Goal: Information Seeking & Learning: Learn about a topic

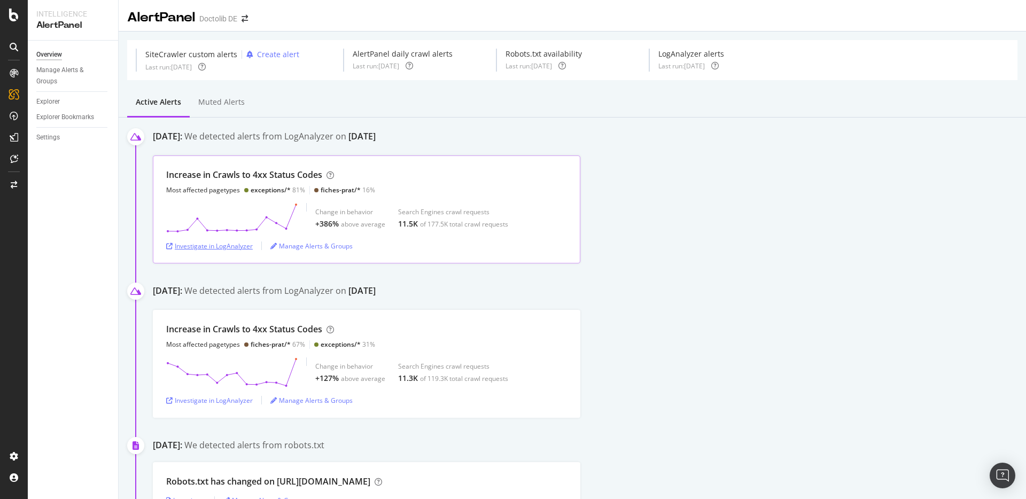
click at [230, 248] on div "Investigate in LogAnalyzer" at bounding box center [209, 246] width 87 height 9
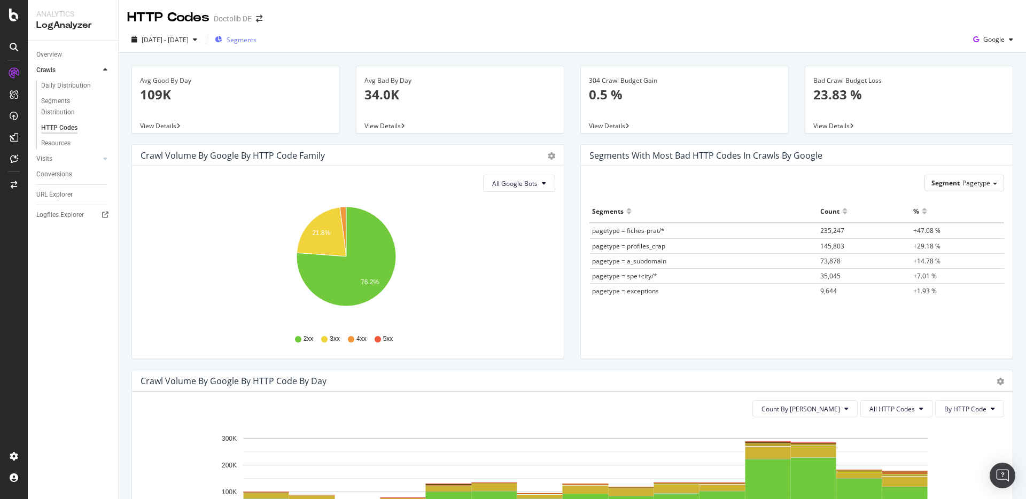
click at [257, 46] on div "Segments" at bounding box center [236, 40] width 42 height 16
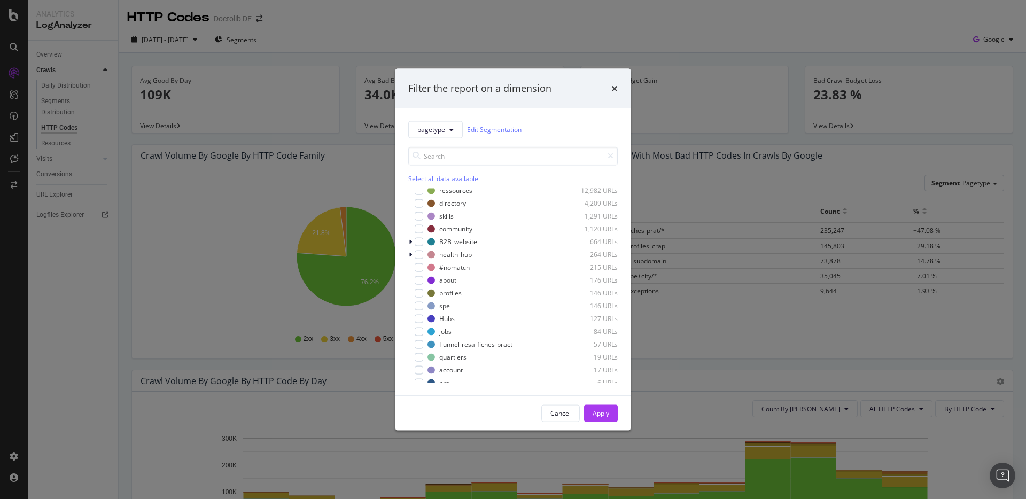
scroll to position [124, 0]
click at [419, 339] on div "modal" at bounding box center [419, 339] width 9 height 9
click at [587, 417] on button "Apply" at bounding box center [601, 413] width 34 height 17
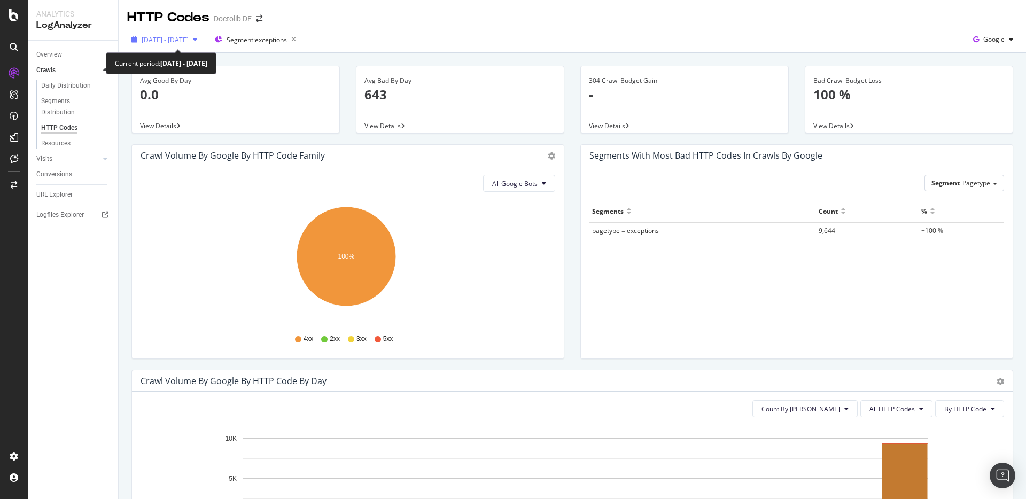
click at [180, 33] on div "[DATE] - [DATE]" at bounding box center [164, 40] width 74 height 16
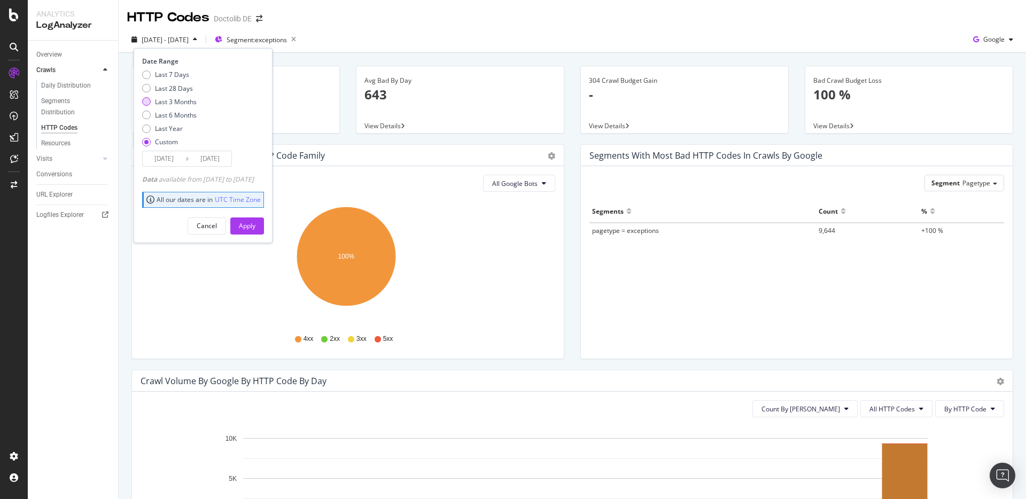
click at [186, 103] on div "Last 3 Months" at bounding box center [176, 101] width 42 height 9
type input "[DATE]"
click at [255, 225] on button "Apply" at bounding box center [247, 226] width 34 height 17
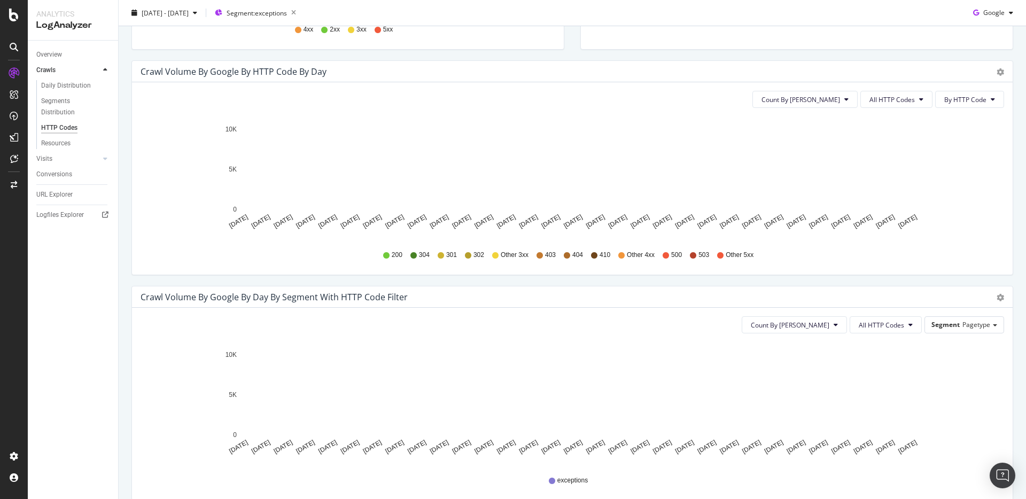
scroll to position [374, 0]
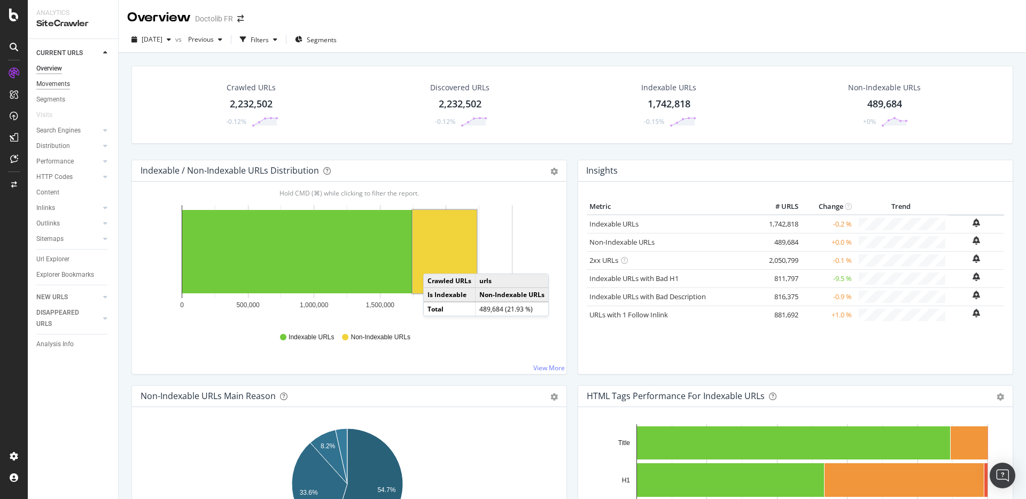
click at [68, 87] on div "Movements" at bounding box center [53, 84] width 34 height 11
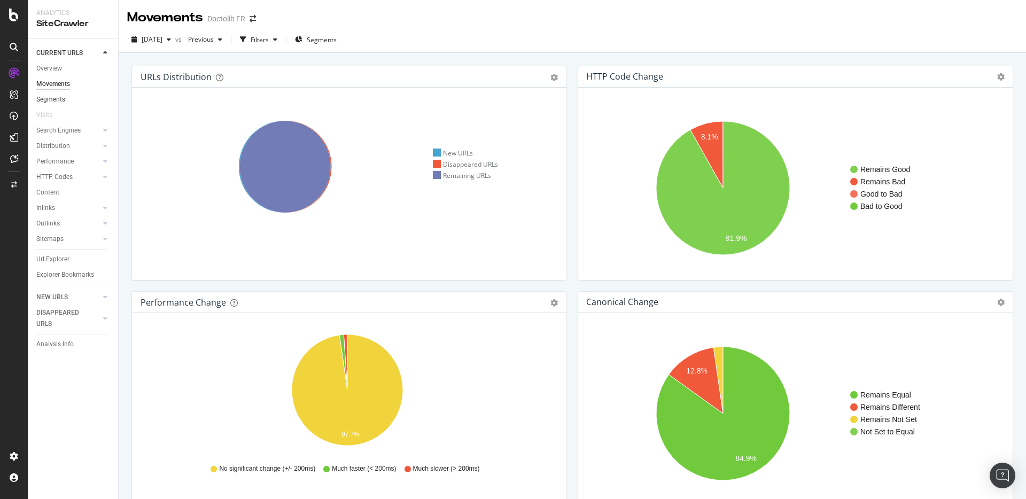
click at [68, 95] on link "Segments" at bounding box center [73, 99] width 74 height 11
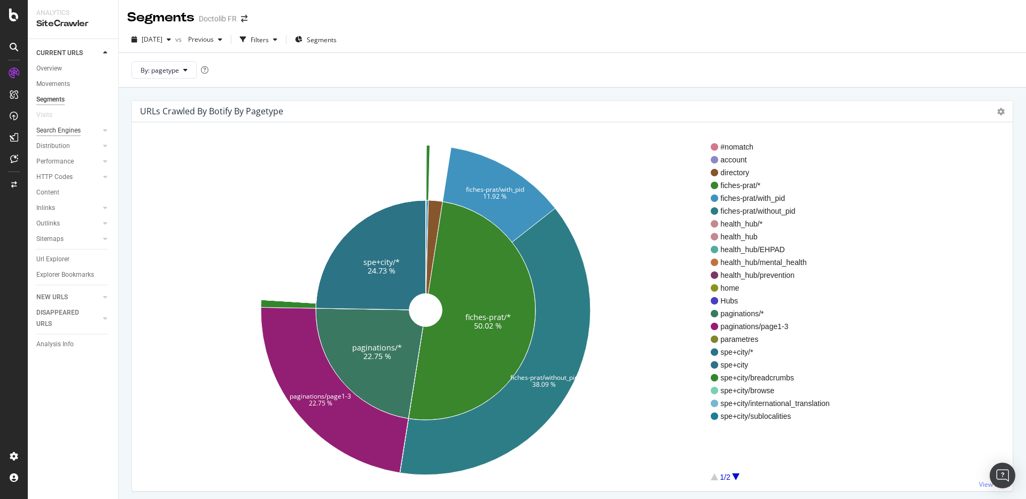
click at [59, 127] on div "Search Engines" at bounding box center [58, 130] width 44 height 11
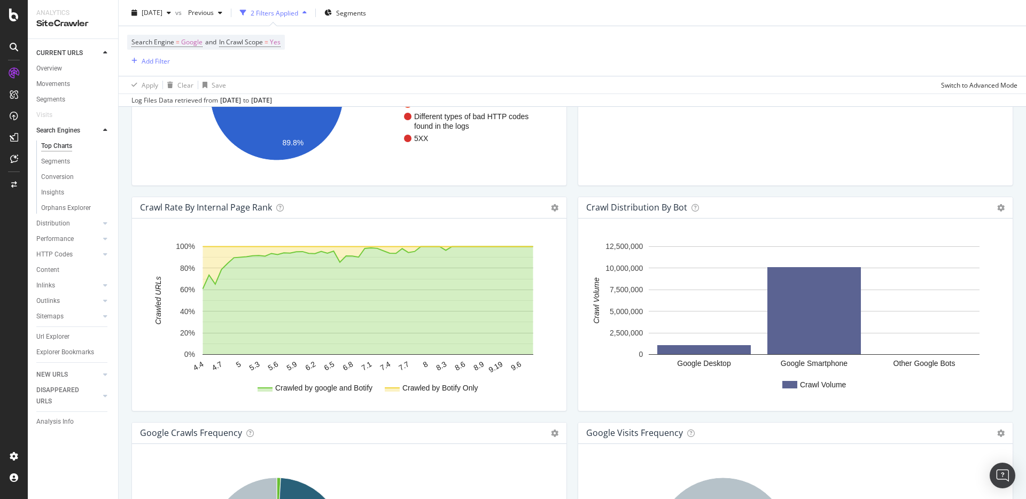
scroll to position [1087, 0]
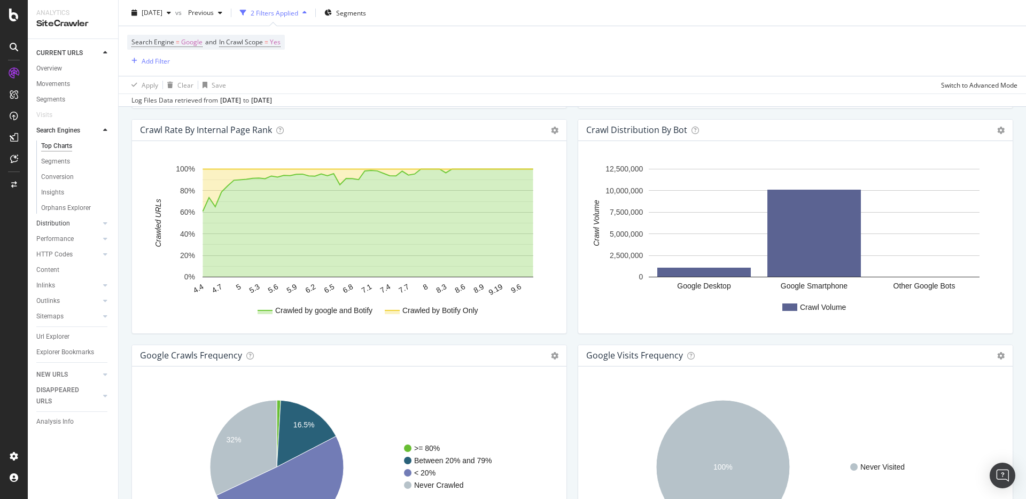
click at [76, 226] on link "Distribution" at bounding box center [68, 223] width 64 height 11
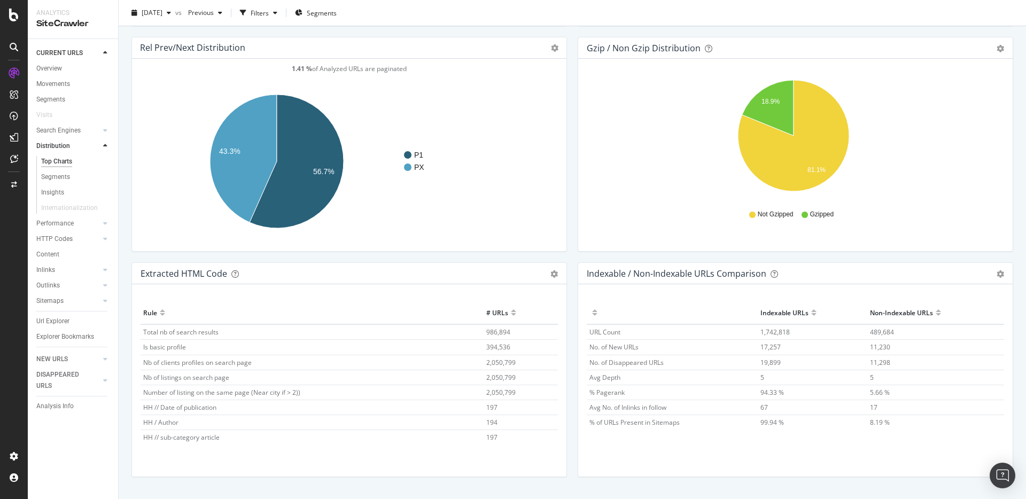
scroll to position [1487, 0]
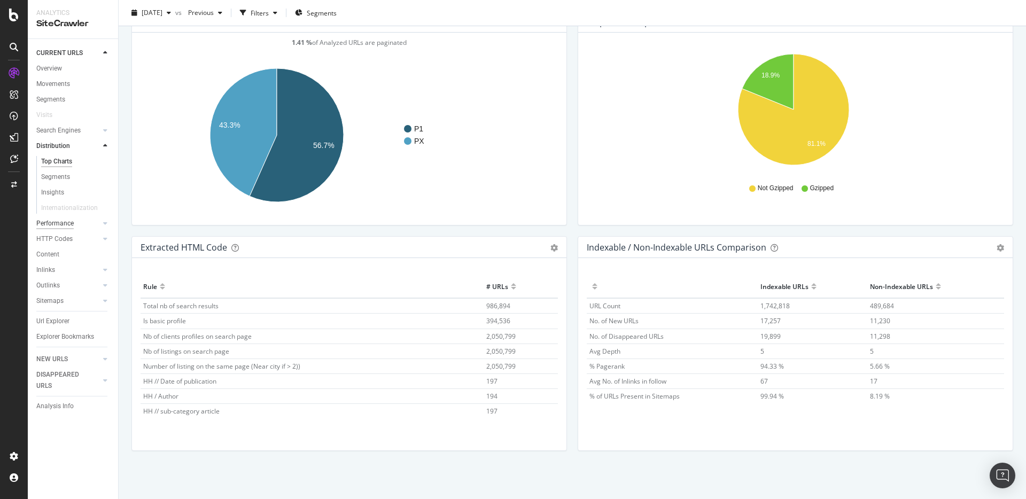
click at [59, 220] on div "Performance" at bounding box center [54, 223] width 37 height 11
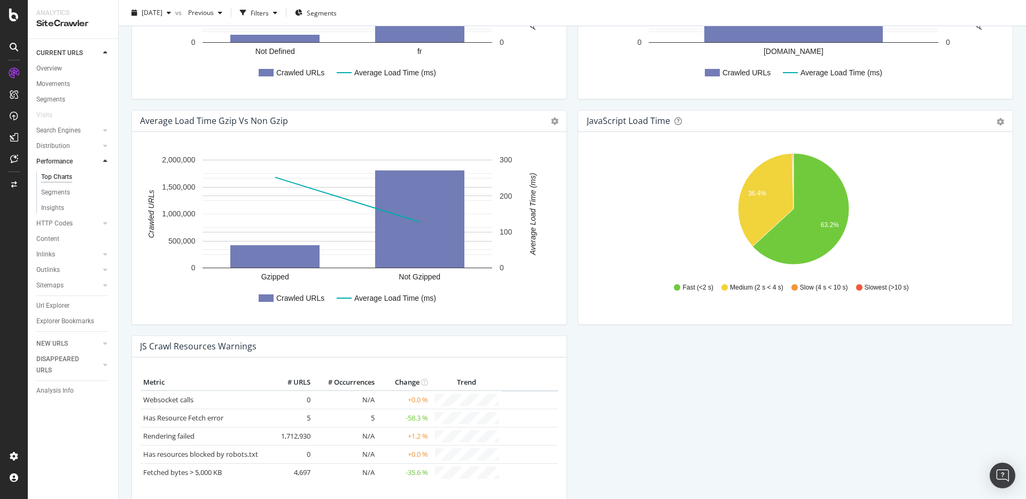
scroll to position [843, 0]
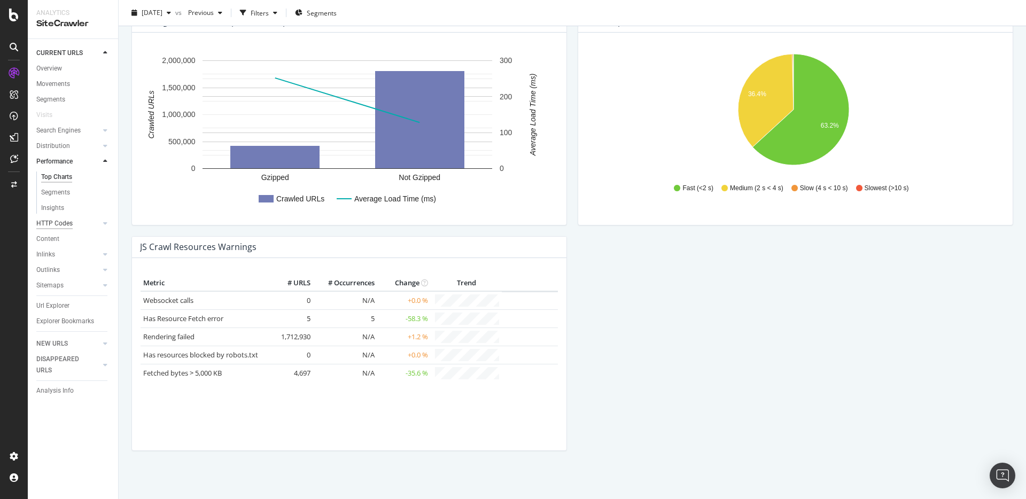
click at [42, 226] on div "HTTP Codes" at bounding box center [54, 223] width 36 height 11
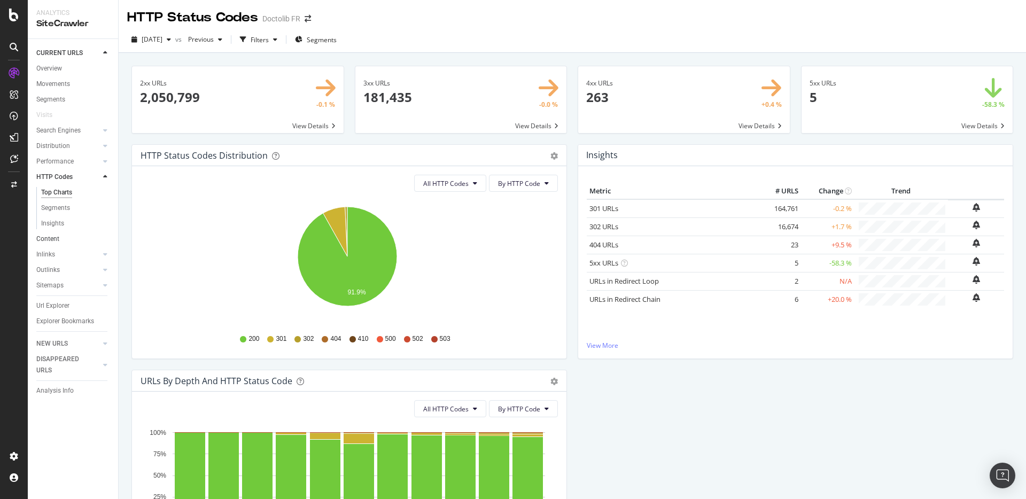
click at [79, 238] on link "Content" at bounding box center [73, 239] width 74 height 11
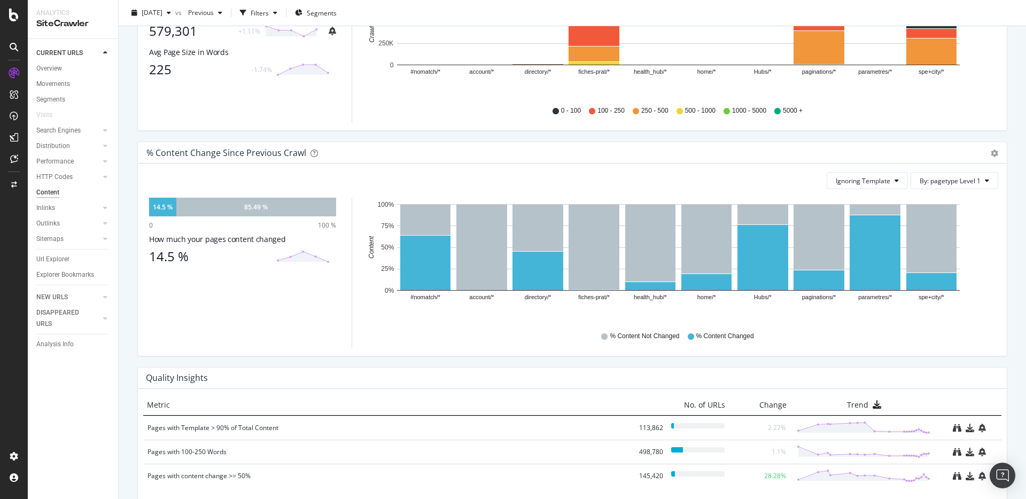
scroll to position [544, 0]
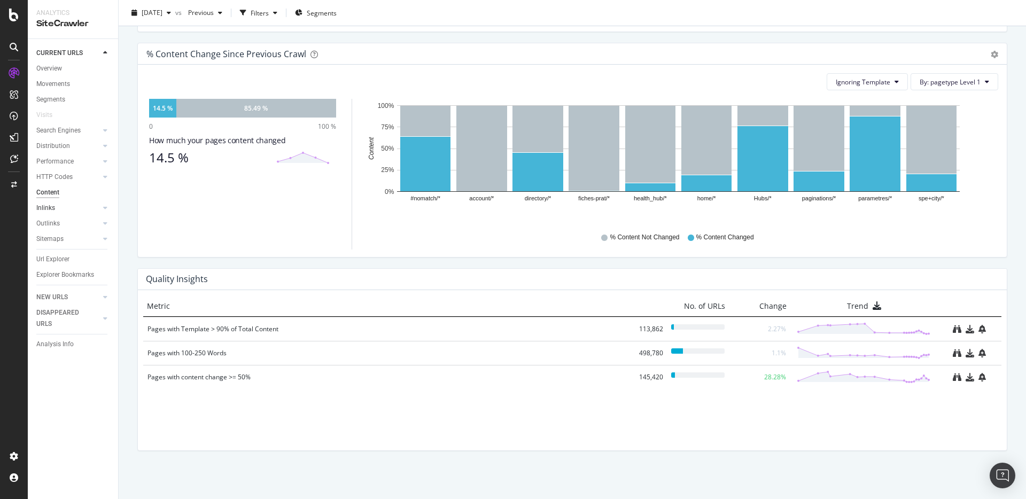
click at [59, 204] on link "Inlinks" at bounding box center [68, 208] width 64 height 11
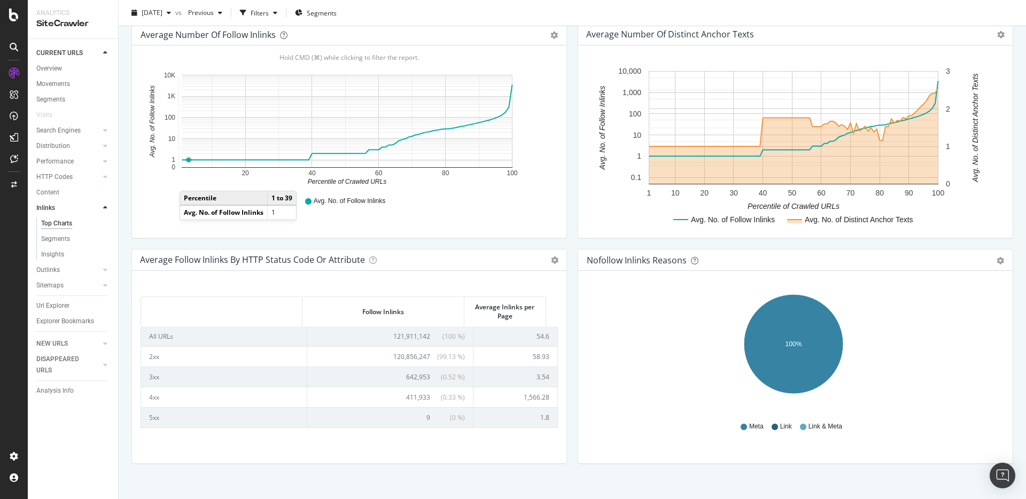
scroll to position [359, 0]
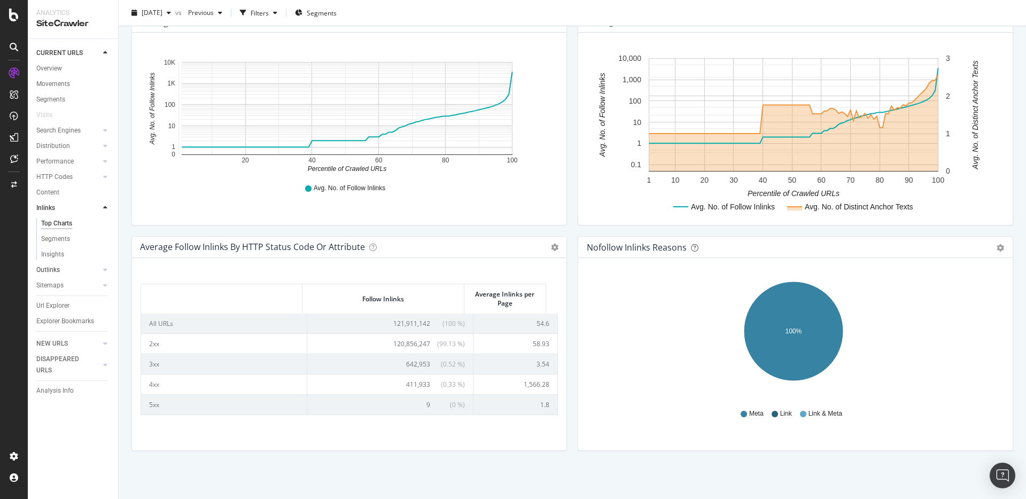
click at [61, 267] on link "Outlinks" at bounding box center [68, 270] width 64 height 11
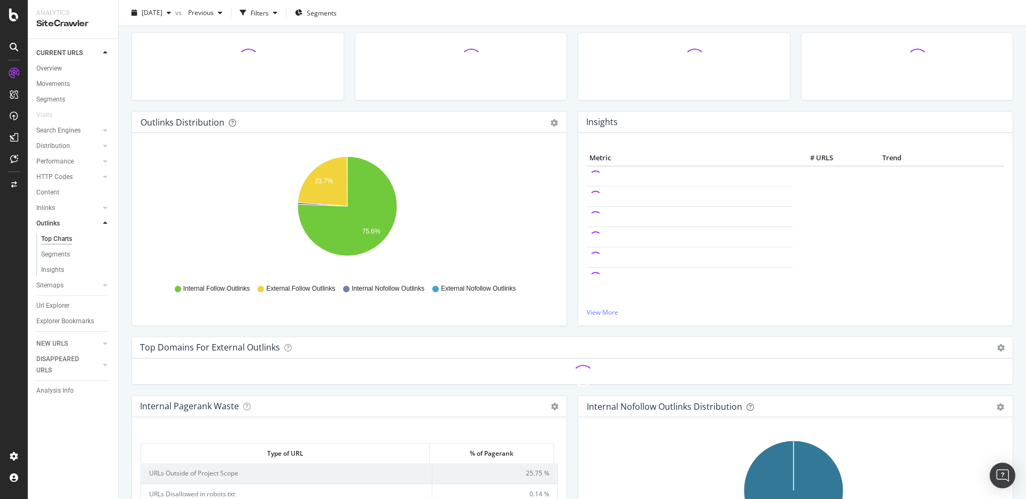
scroll to position [418, 0]
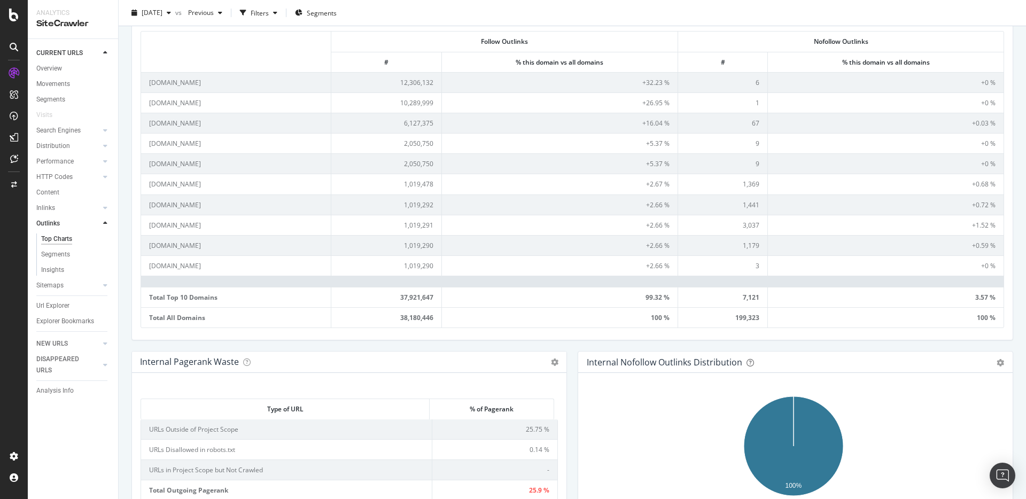
click at [71, 299] on div "Url Explorer" at bounding box center [77, 305] width 82 height 15
click at [70, 301] on link "Url Explorer" at bounding box center [73, 305] width 74 height 11
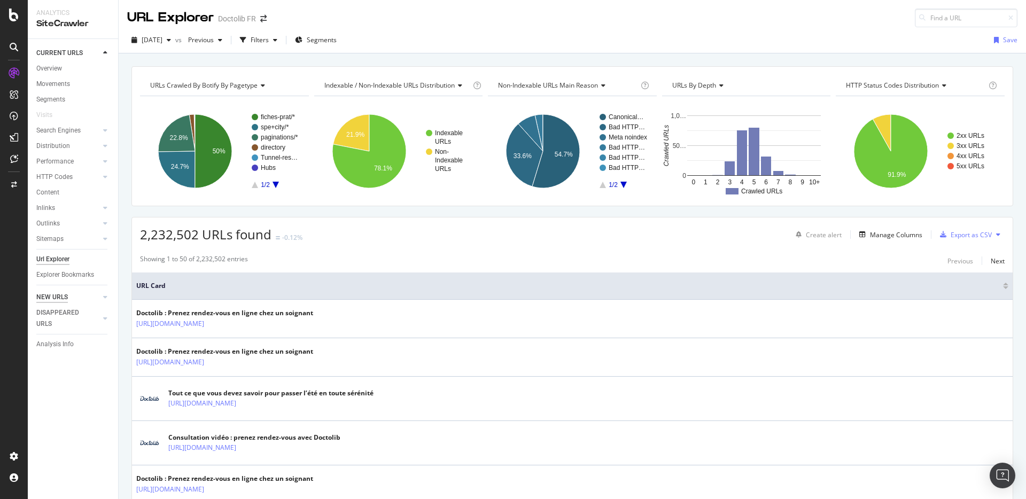
click at [52, 294] on div "NEW URLS" at bounding box center [52, 297] width 32 height 11
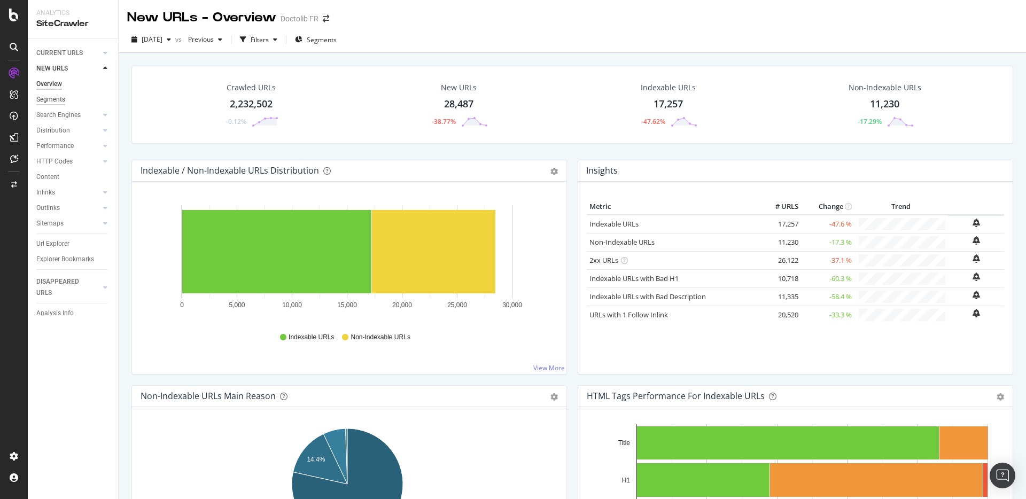
click at [60, 99] on div "Segments" at bounding box center [50, 99] width 29 height 11
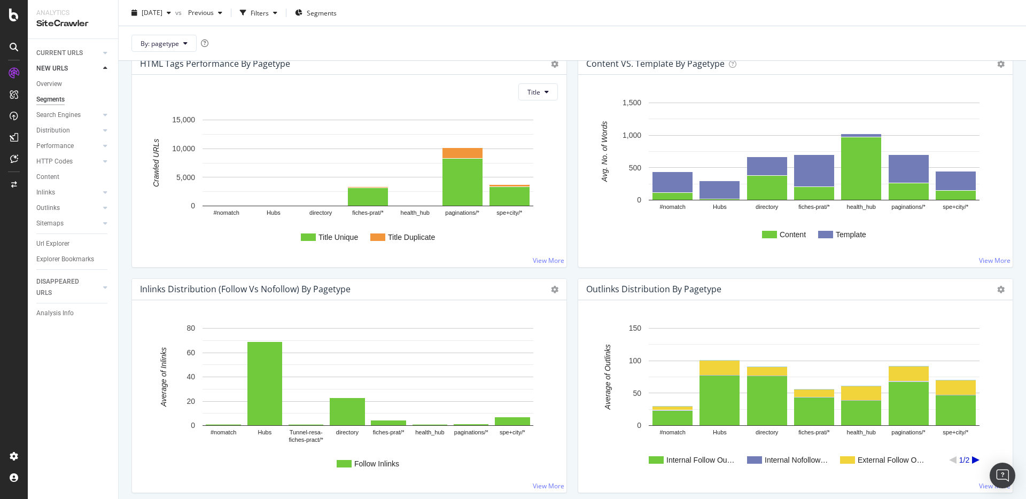
scroll to position [943, 0]
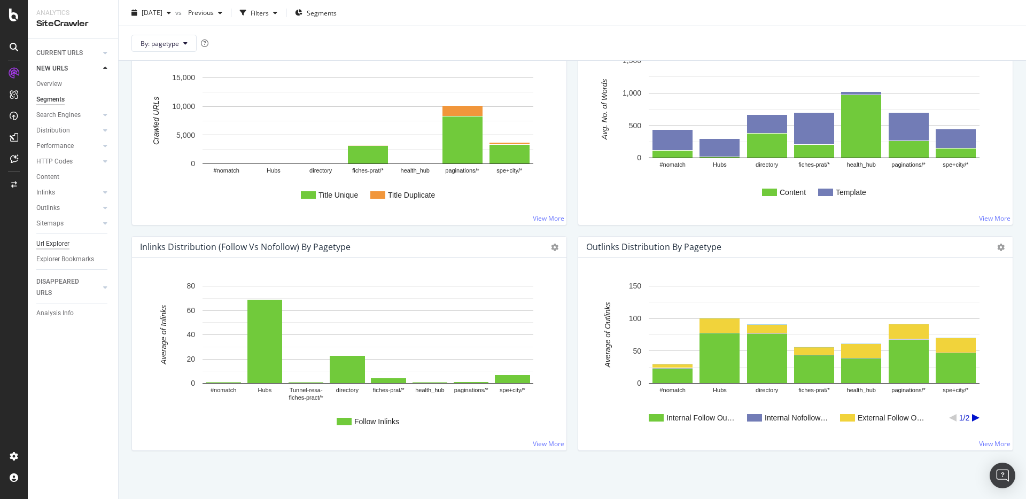
click at [53, 240] on div "Url Explorer" at bounding box center [52, 243] width 33 height 11
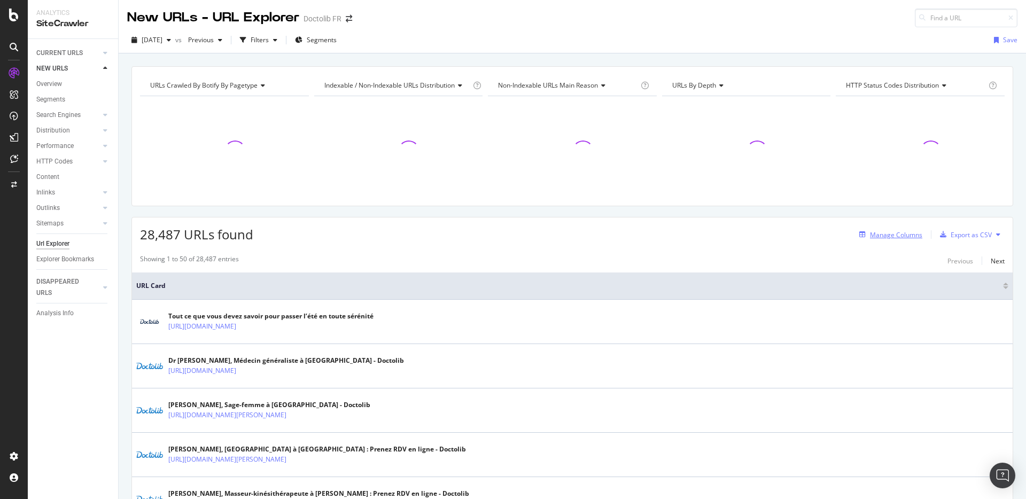
click at [900, 235] on div "Manage Columns" at bounding box center [896, 234] width 52 height 9
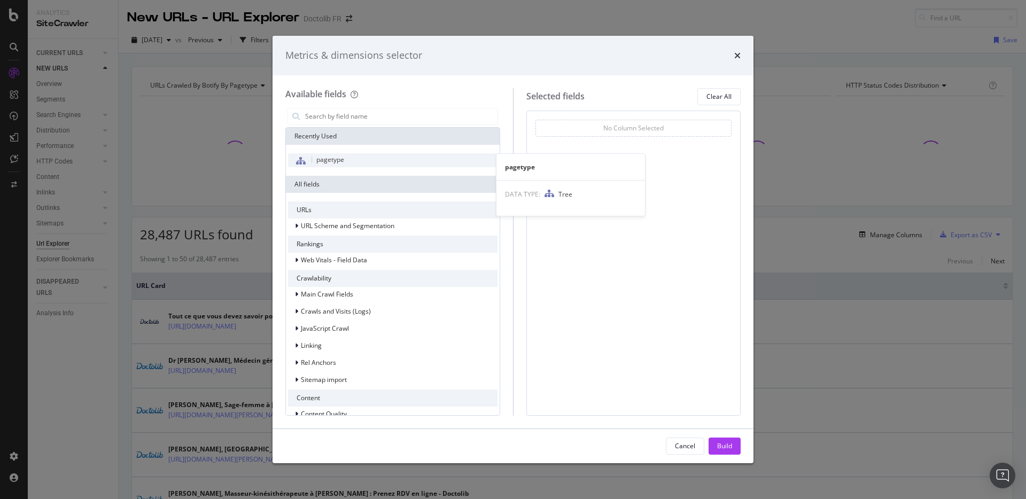
click at [352, 153] on div "pagetype" at bounding box center [393, 160] width 210 height 14
drag, startPoint x: 728, startPoint y: 453, endPoint x: 726, endPoint y: 441, distance: 11.9
click at [728, 453] on div "Build" at bounding box center [724, 446] width 15 height 16
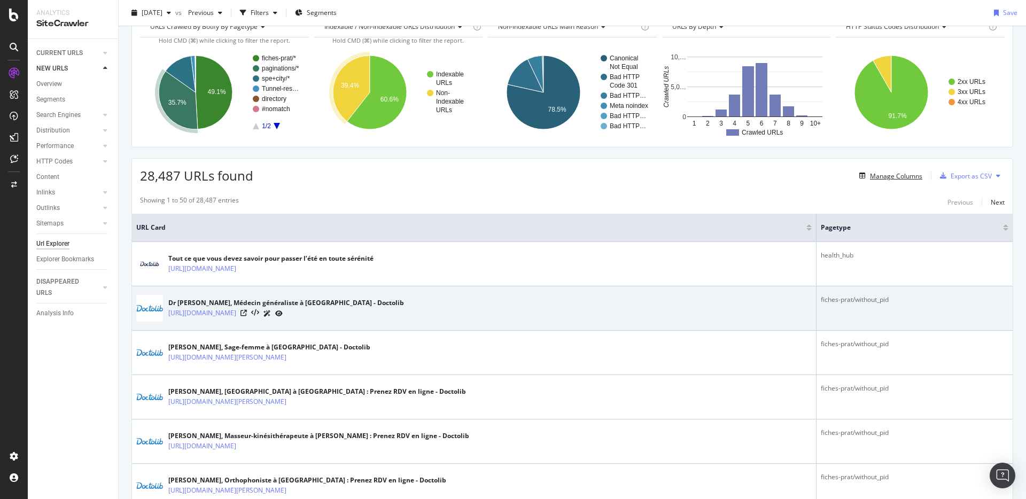
scroll to position [69, 0]
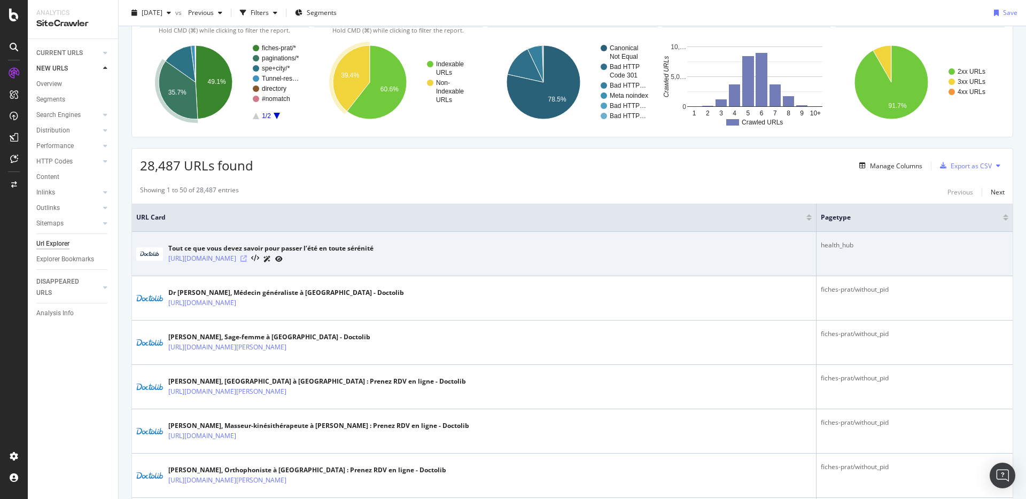
click at [247, 260] on icon at bounding box center [244, 258] width 6 height 6
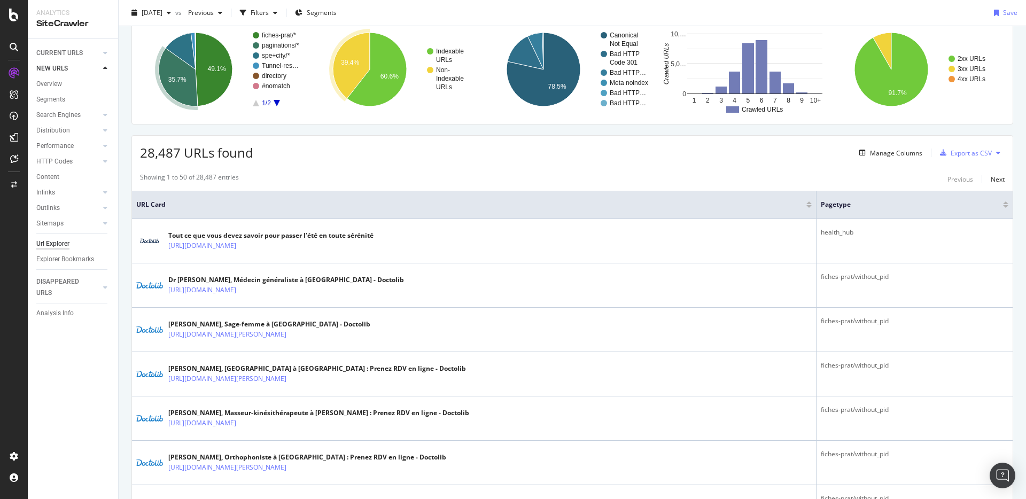
scroll to position [97, 0]
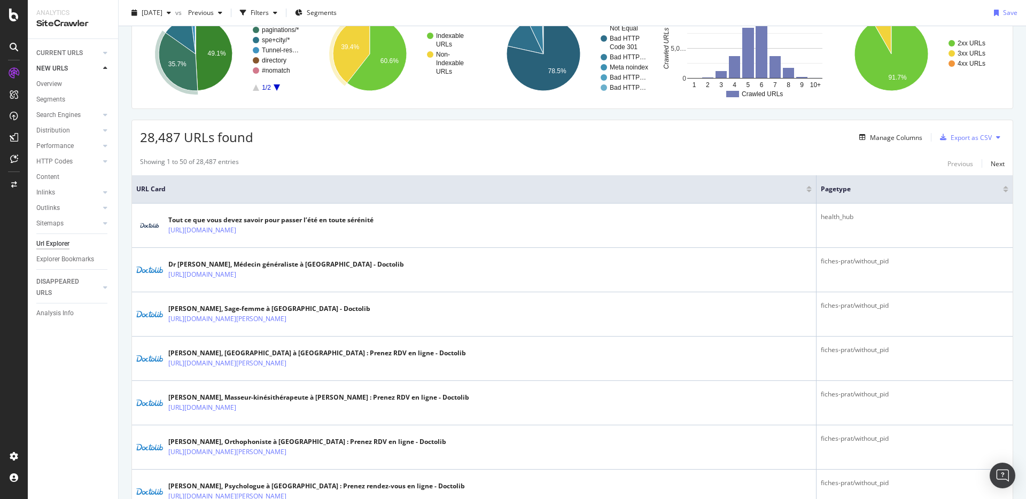
click at [115, 259] on div "Explorer Bookmarks" at bounding box center [77, 259] width 82 height 15
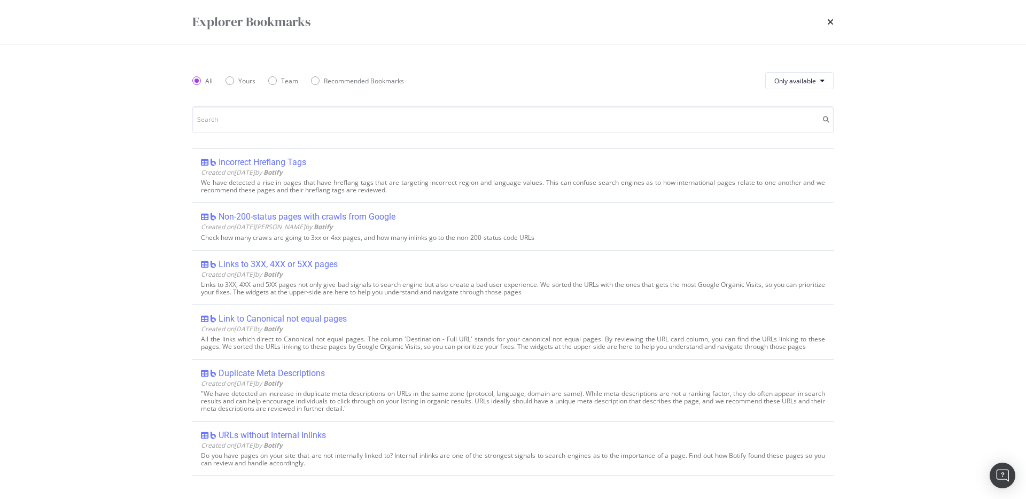
click at [132, 209] on div "Explorer Bookmarks All Yours Team Recommended Bookmarks Only available Incorrec…" at bounding box center [513, 249] width 1026 height 499
click at [826, 21] on div "Explorer Bookmarks" at bounding box center [512, 22] width 641 height 18
click at [829, 22] on icon "times" at bounding box center [830, 22] width 6 height 9
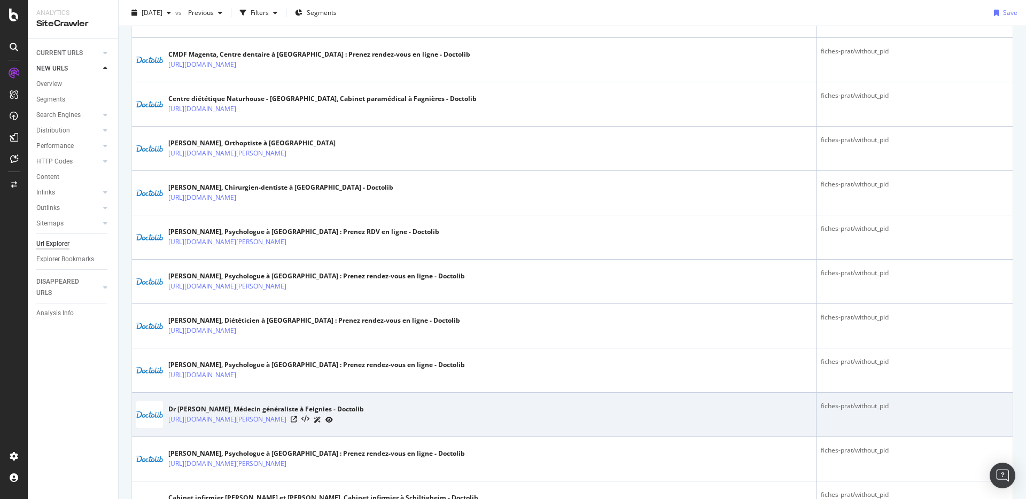
scroll to position [2081, 0]
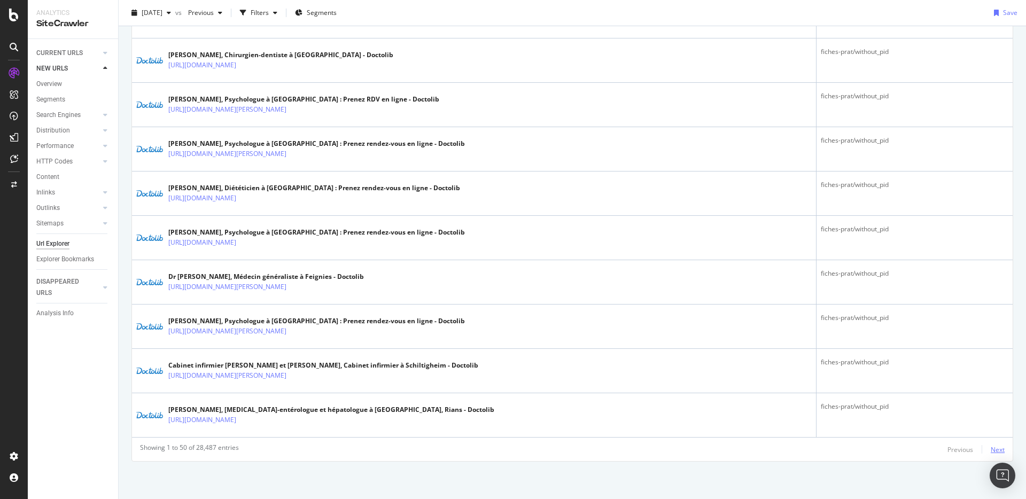
click at [991, 450] on div "Next" at bounding box center [998, 449] width 14 height 9
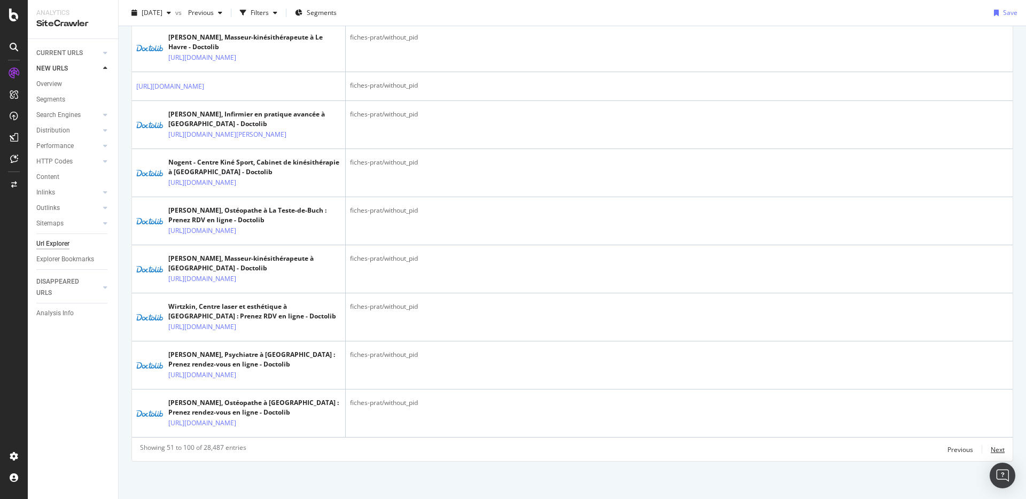
scroll to position [2936, 0]
click at [991, 449] on div "Next" at bounding box center [998, 449] width 14 height 9
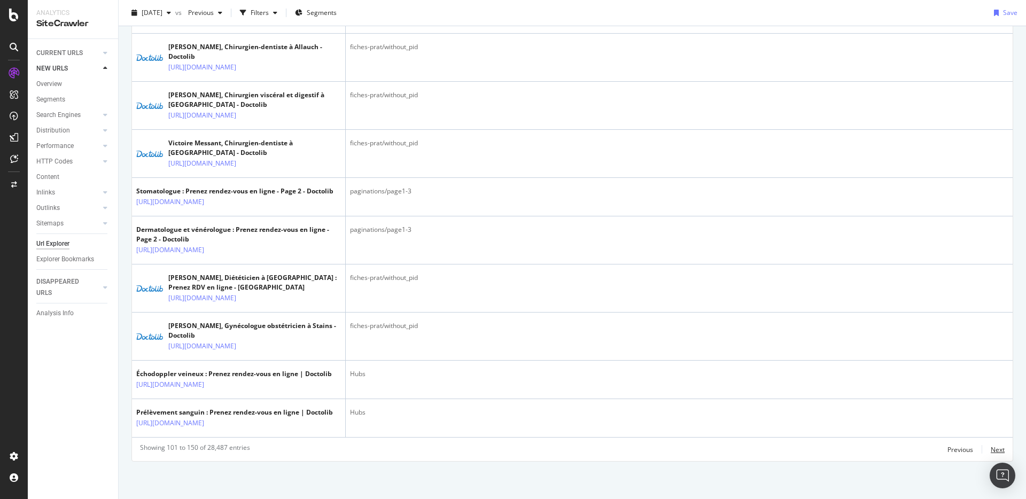
scroll to position [2803, 0]
click at [993, 449] on div "Next" at bounding box center [998, 449] width 14 height 9
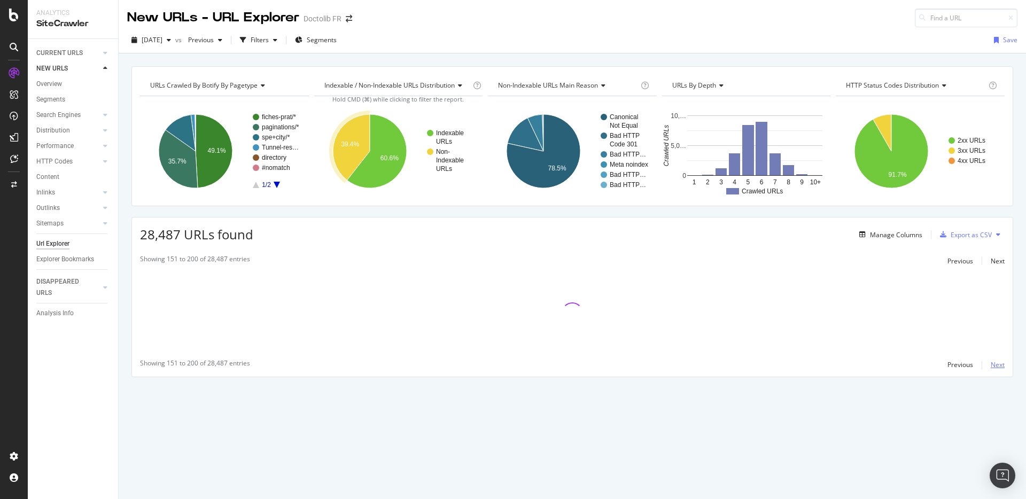
scroll to position [0, 0]
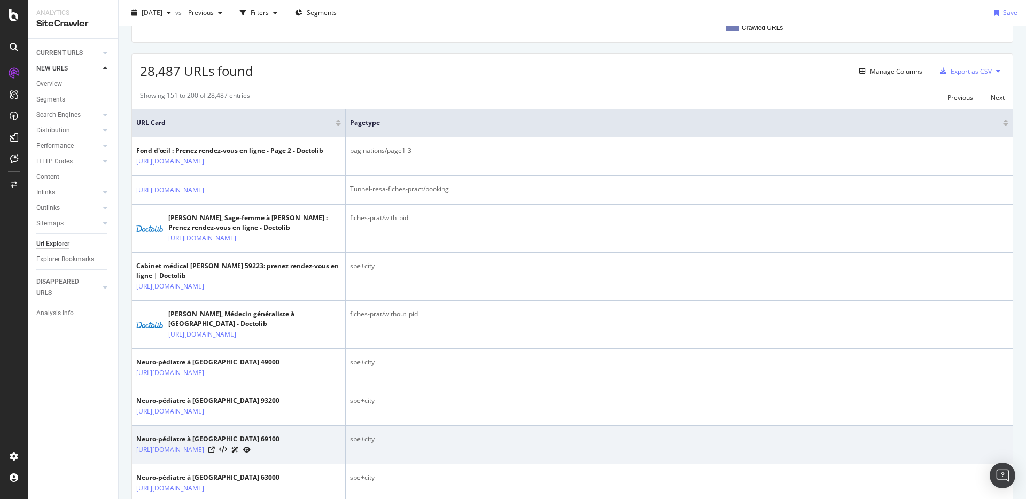
scroll to position [164, 0]
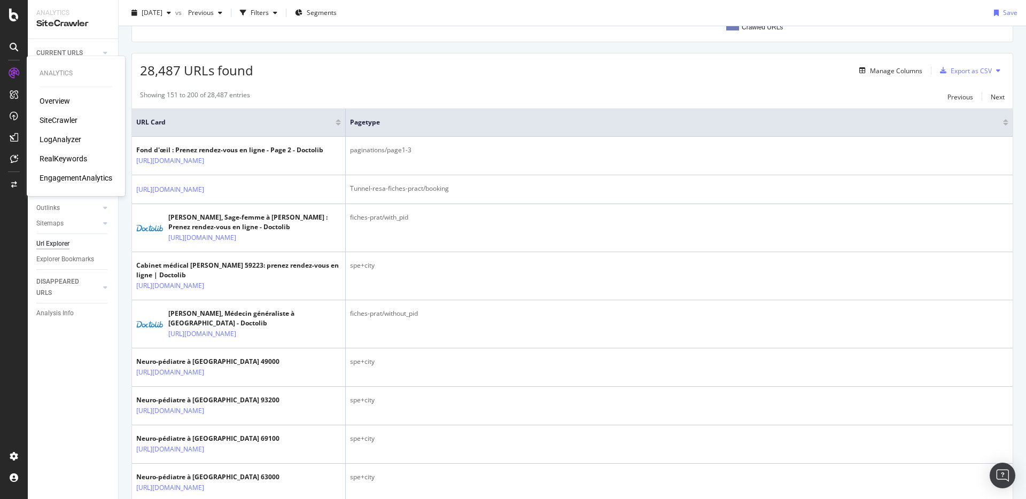
click at [72, 140] on div "LogAnalyzer" at bounding box center [61, 139] width 42 height 11
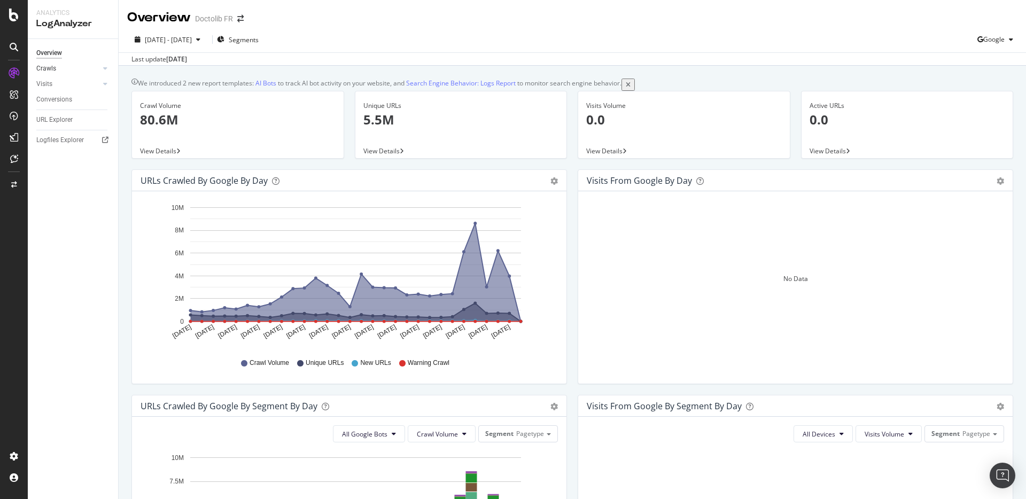
click at [91, 64] on div at bounding box center [94, 68] width 11 height 11
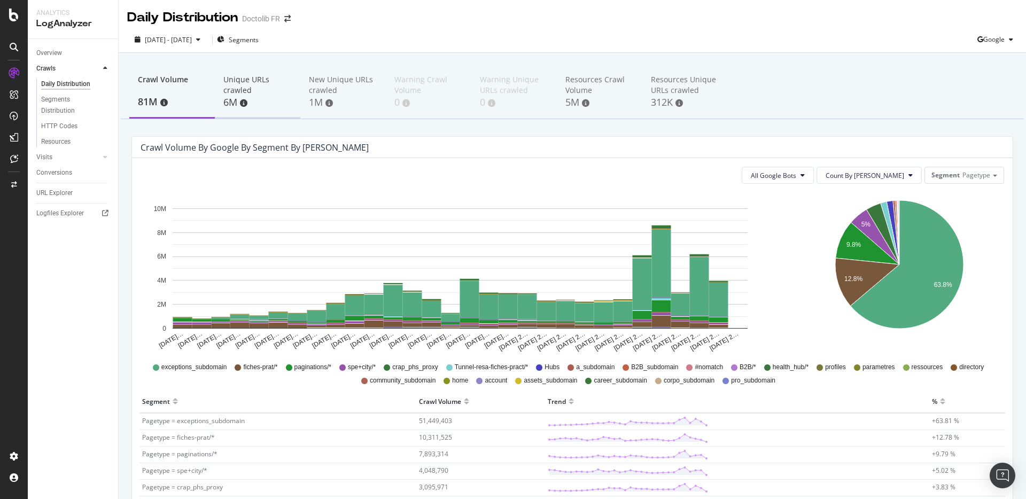
click at [219, 97] on div "Unique URLs crawled 6M" at bounding box center [258, 92] width 86 height 53
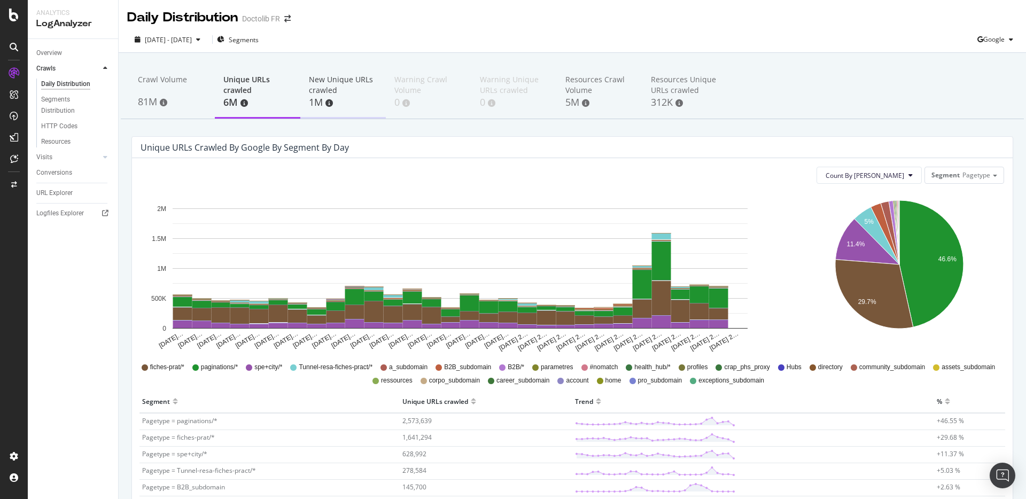
click at [338, 85] on div "New Unique URLs crawled" at bounding box center [343, 84] width 68 height 21
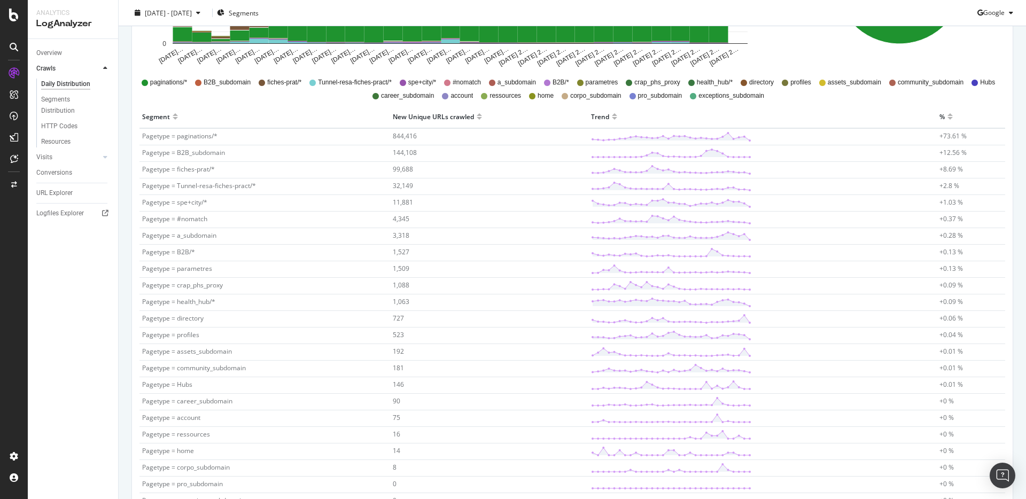
scroll to position [298, 0]
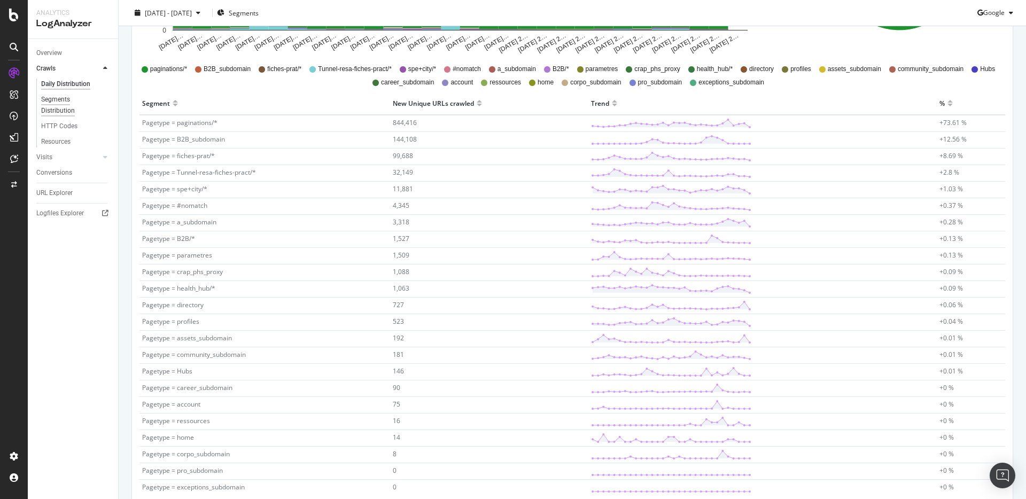
click at [54, 100] on div "Segments Distribution" at bounding box center [70, 105] width 59 height 22
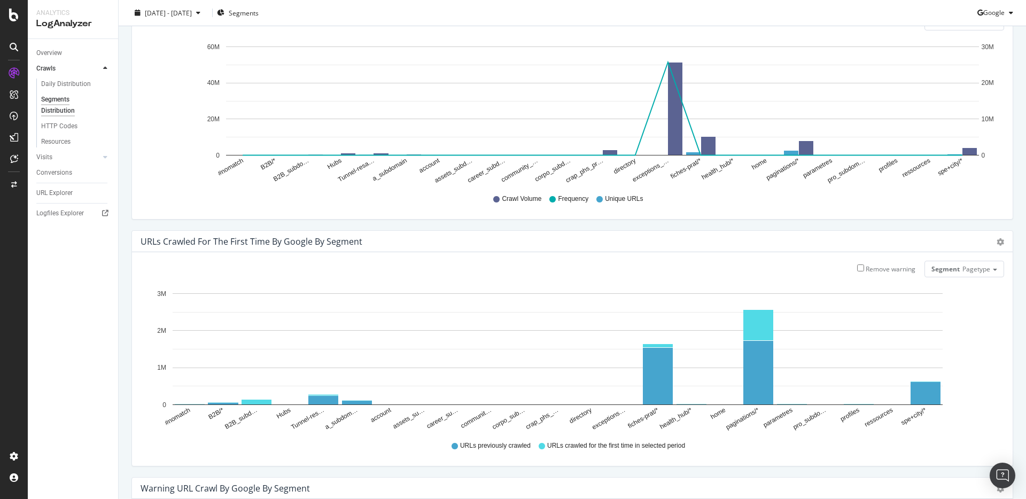
scroll to position [345, 0]
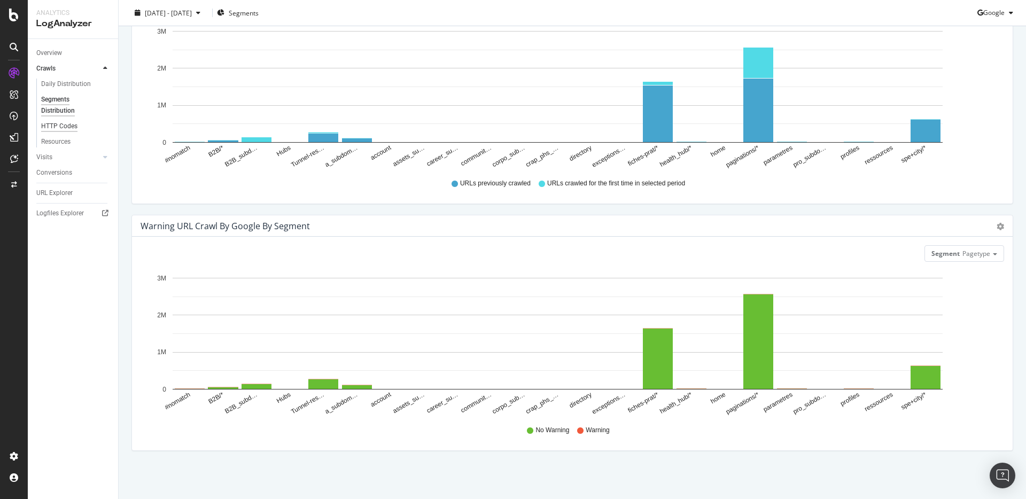
click at [54, 123] on div "HTTP Codes" at bounding box center [59, 126] width 36 height 11
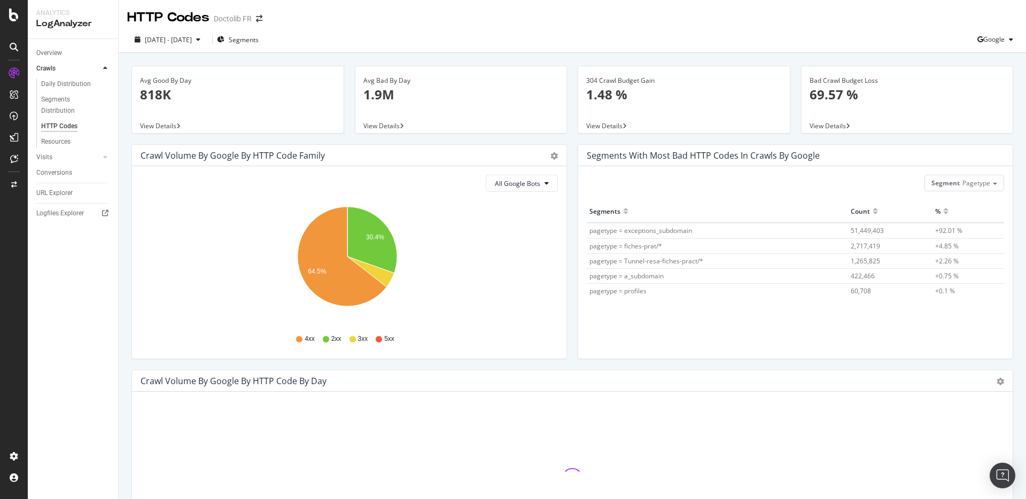
click at [58, 199] on div "URL Explorer" at bounding box center [77, 192] width 82 height 15
click at [56, 193] on div "URL Explorer" at bounding box center [54, 193] width 36 height 11
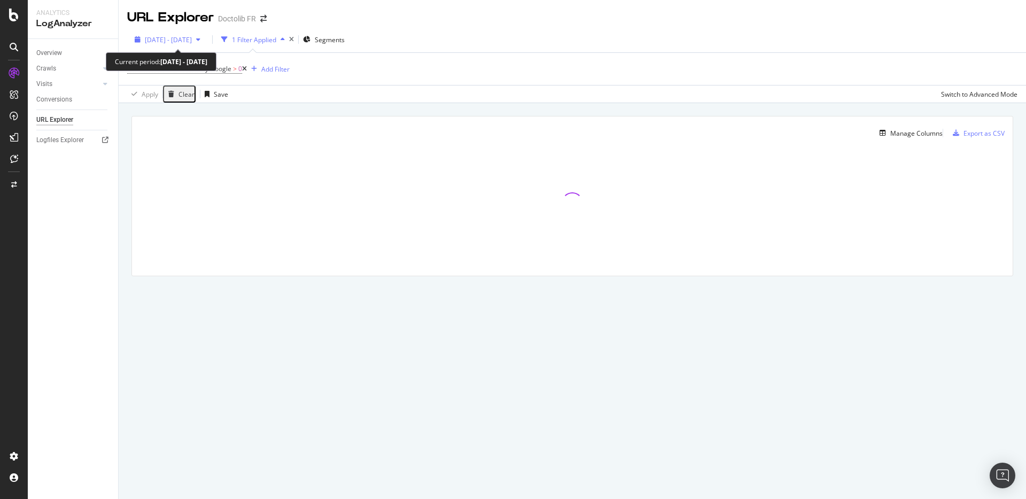
click at [192, 37] on span "[DATE] - [DATE]" at bounding box center [168, 39] width 47 height 9
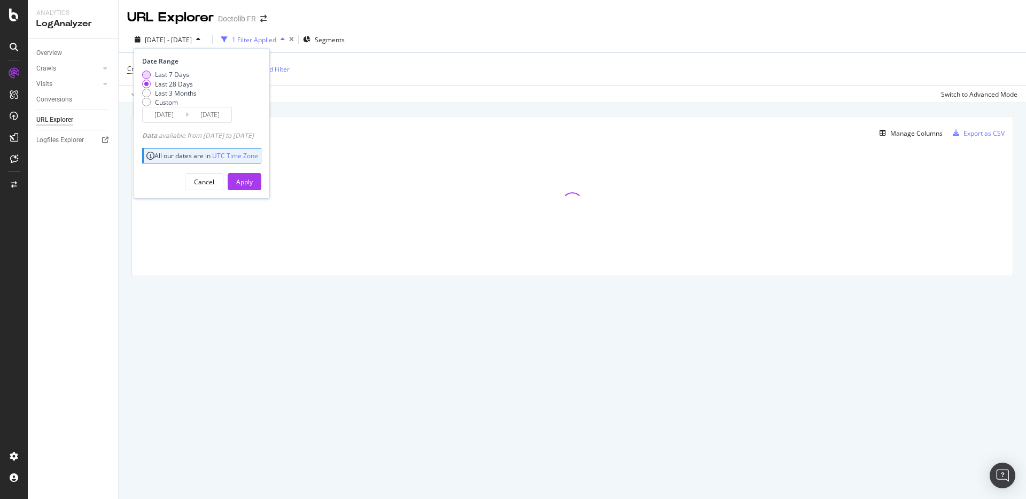
drag, startPoint x: 180, startPoint y: 82, endPoint x: 179, endPoint y: 74, distance: 8.0
click at [180, 81] on div "Last 7 Days Last 28 Days Last 3 Months Custom" at bounding box center [169, 88] width 55 height 37
click at [180, 73] on div "Last 7 Days" at bounding box center [172, 74] width 34 height 9
type input "[DATE]"
click at [253, 187] on div "Apply" at bounding box center [244, 181] width 17 height 9
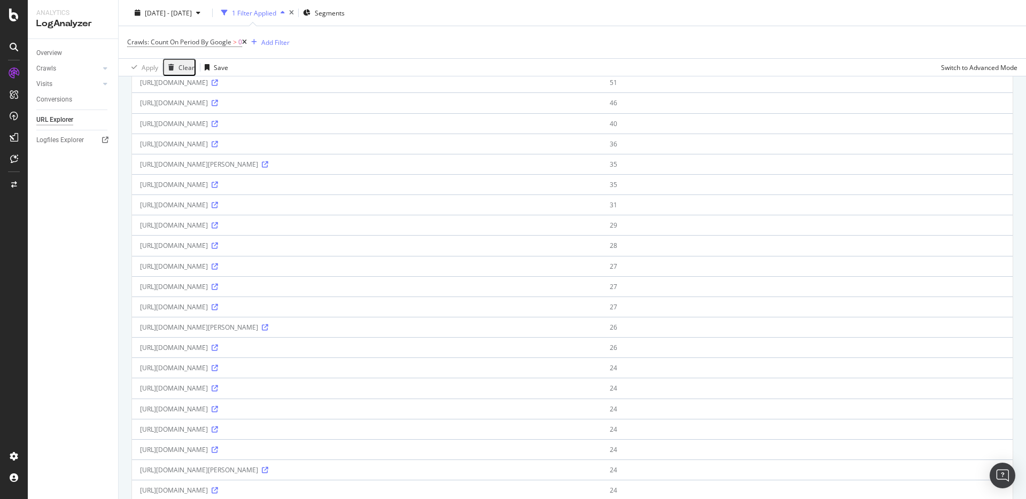
scroll to position [639, 0]
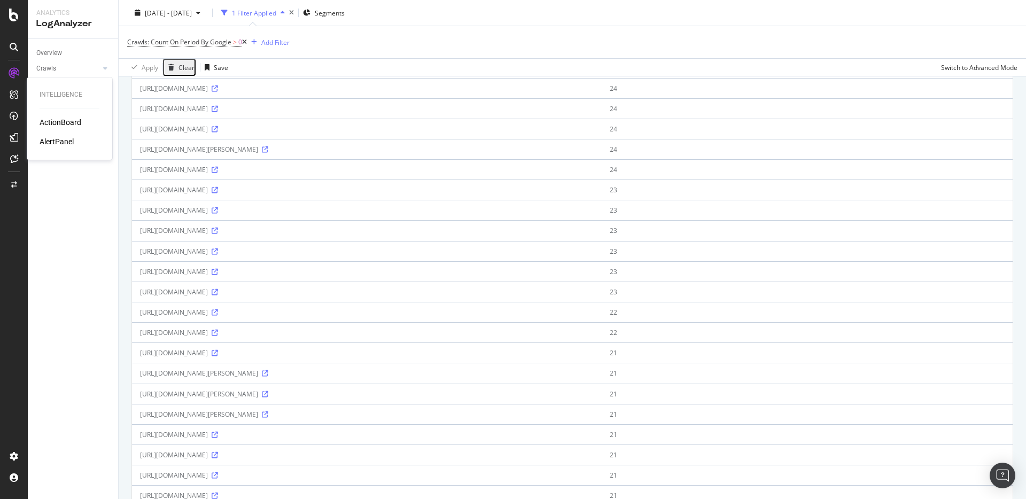
click at [43, 119] on div "ActionBoard" at bounding box center [61, 122] width 42 height 11
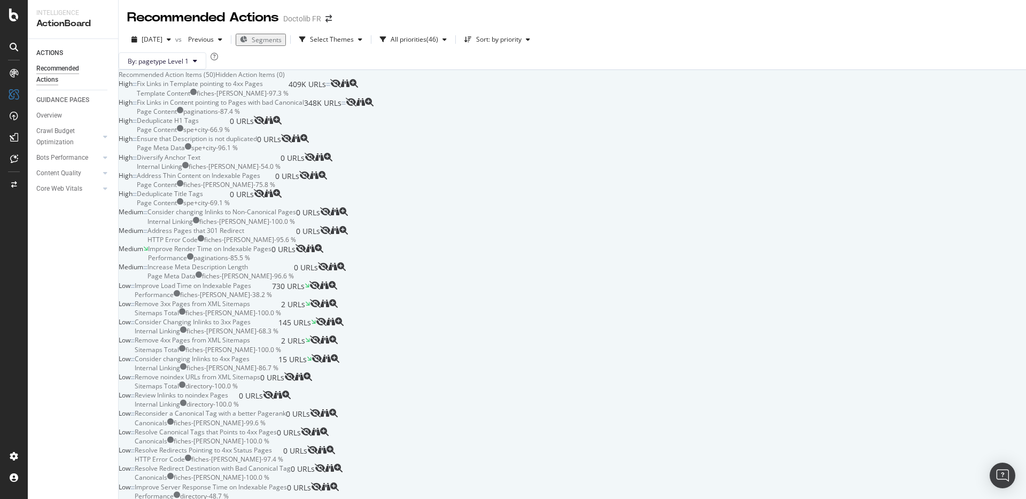
scroll to position [481, 0]
click at [61, 142] on div "AlertPanel" at bounding box center [57, 141] width 34 height 11
